Goal: Obtain resource: Obtain resource

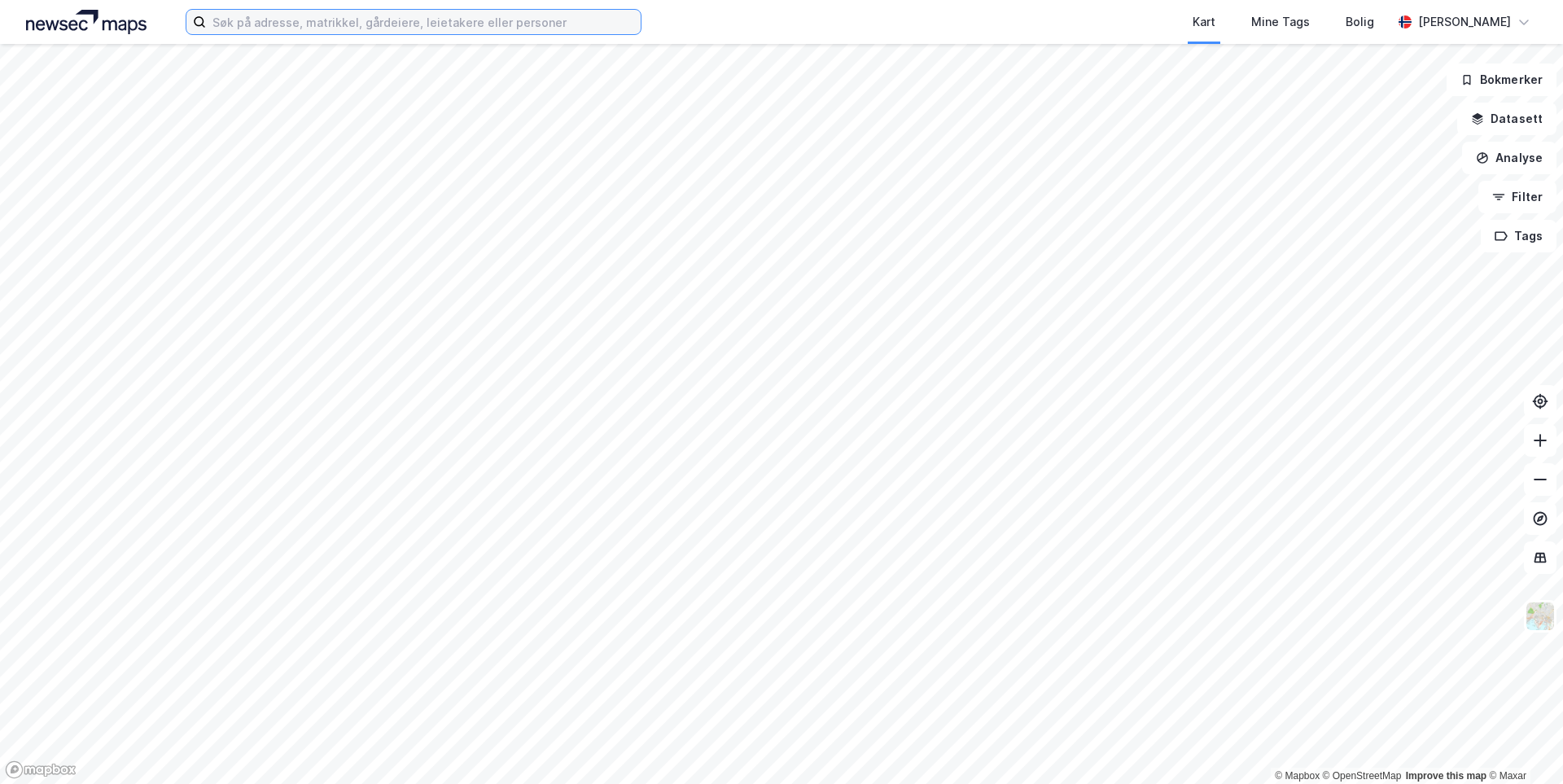
click at [331, 16] on input at bounding box center [424, 21] width 435 height 24
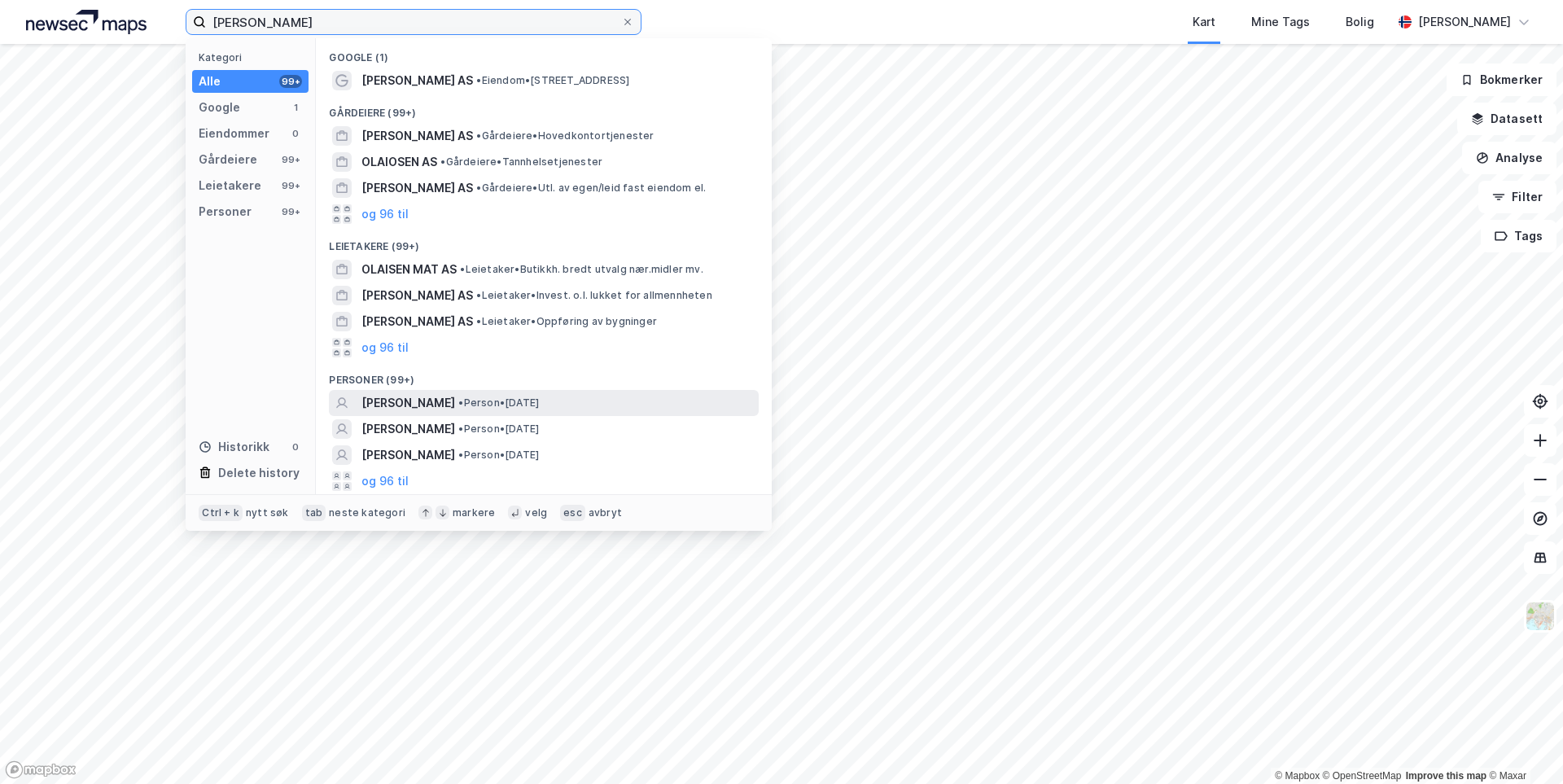
type input "[PERSON_NAME]"
click at [455, 404] on span "[PERSON_NAME]" at bounding box center [408, 402] width 94 height 20
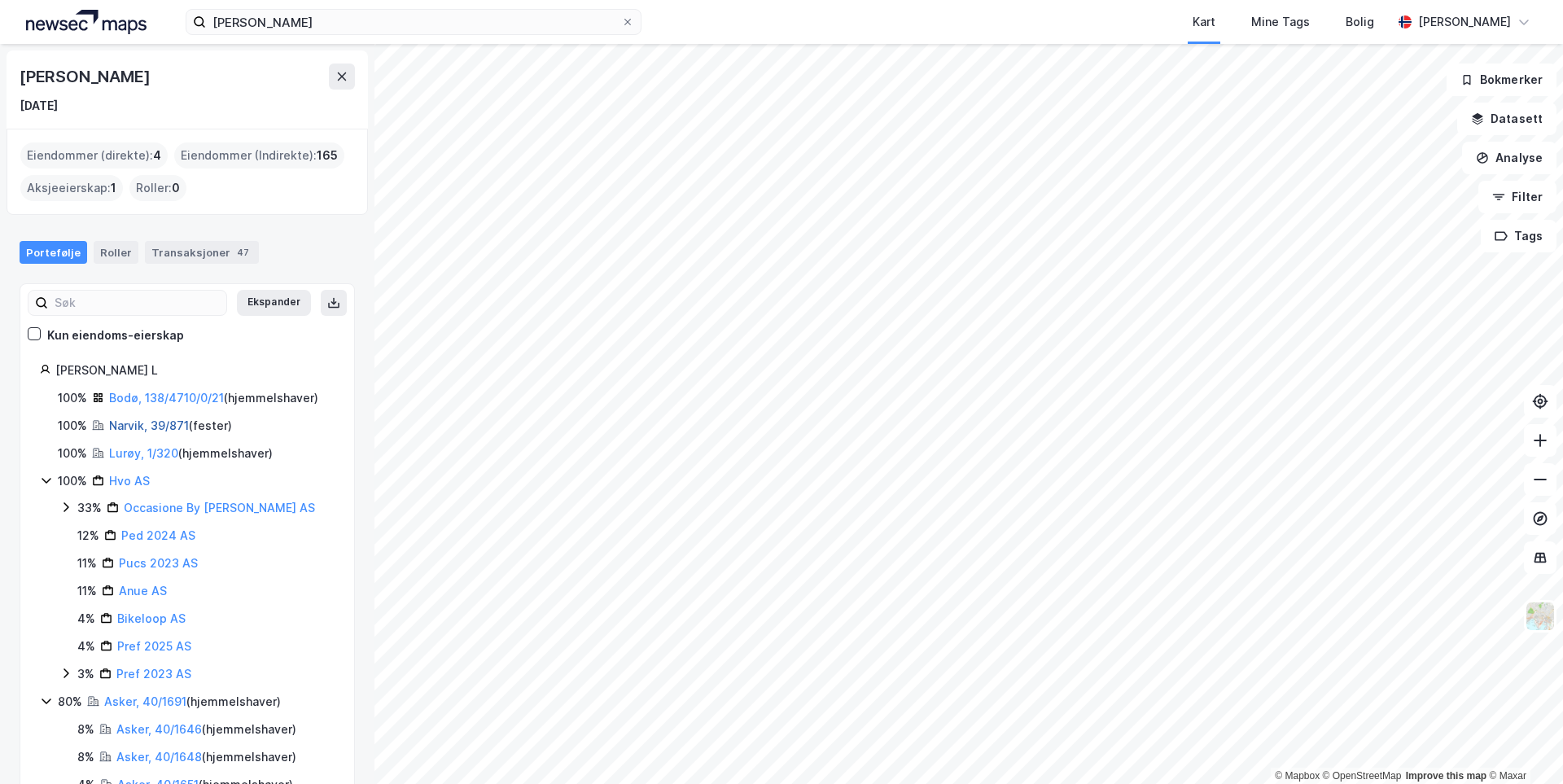
click at [157, 426] on link "Narvik, 39/871" at bounding box center [149, 426] width 80 height 14
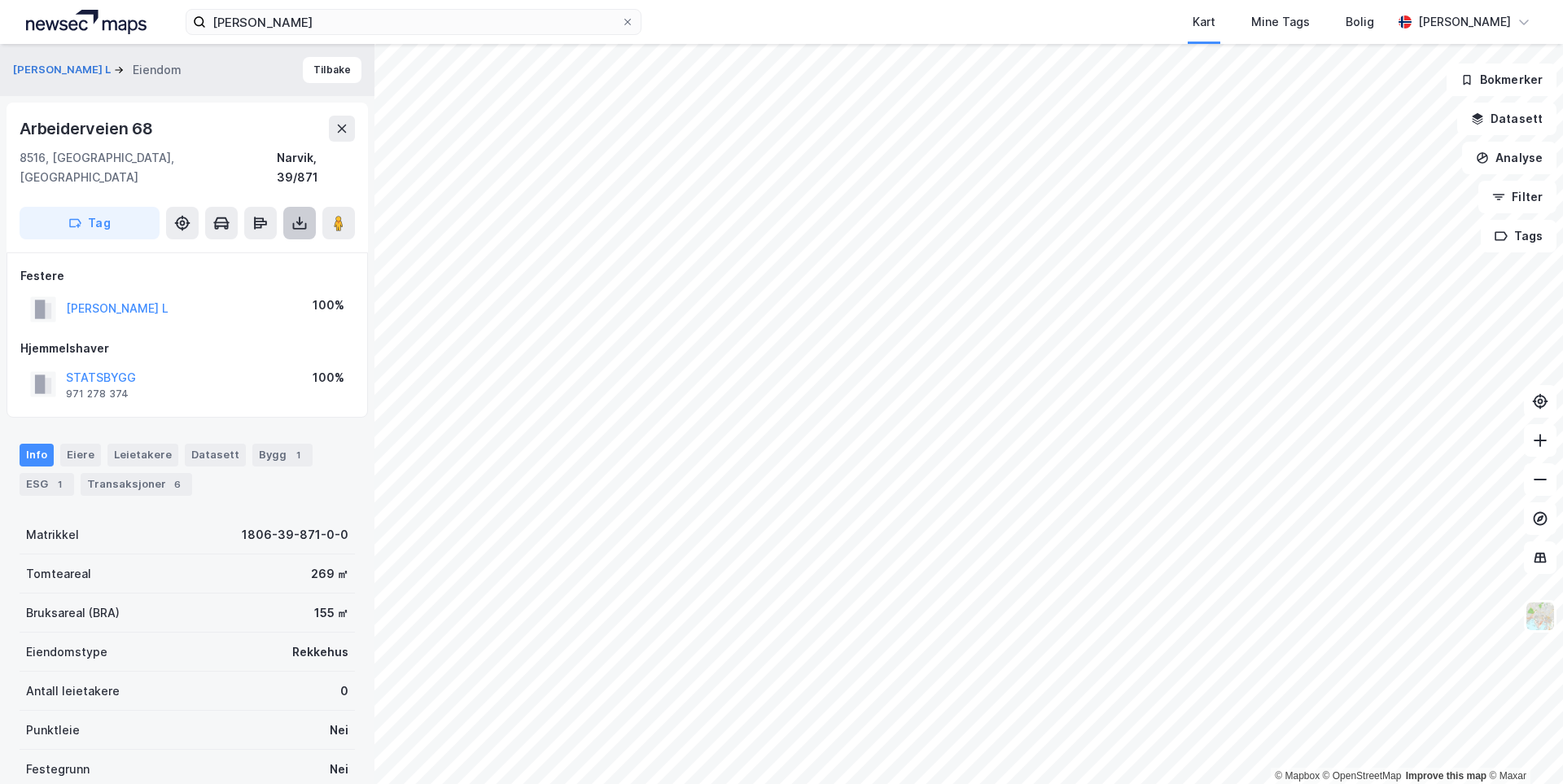
click at [294, 224] on icon at bounding box center [300, 227] width 14 height 7
click at [267, 249] on div "Last ned grunnbok" at bounding box center [219, 255] width 95 height 13
